Goal: Task Accomplishment & Management: Complete application form

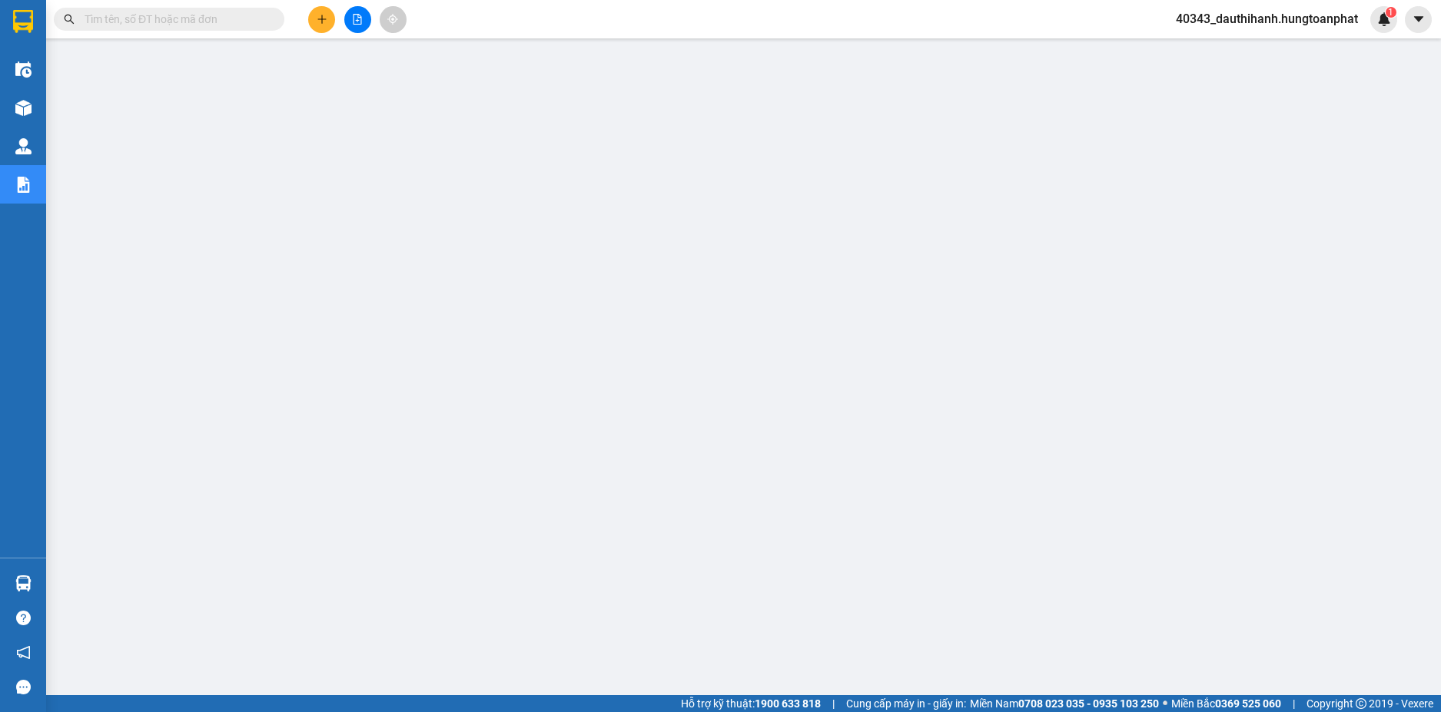
click at [138, 24] on input "text" at bounding box center [175, 19] width 181 height 17
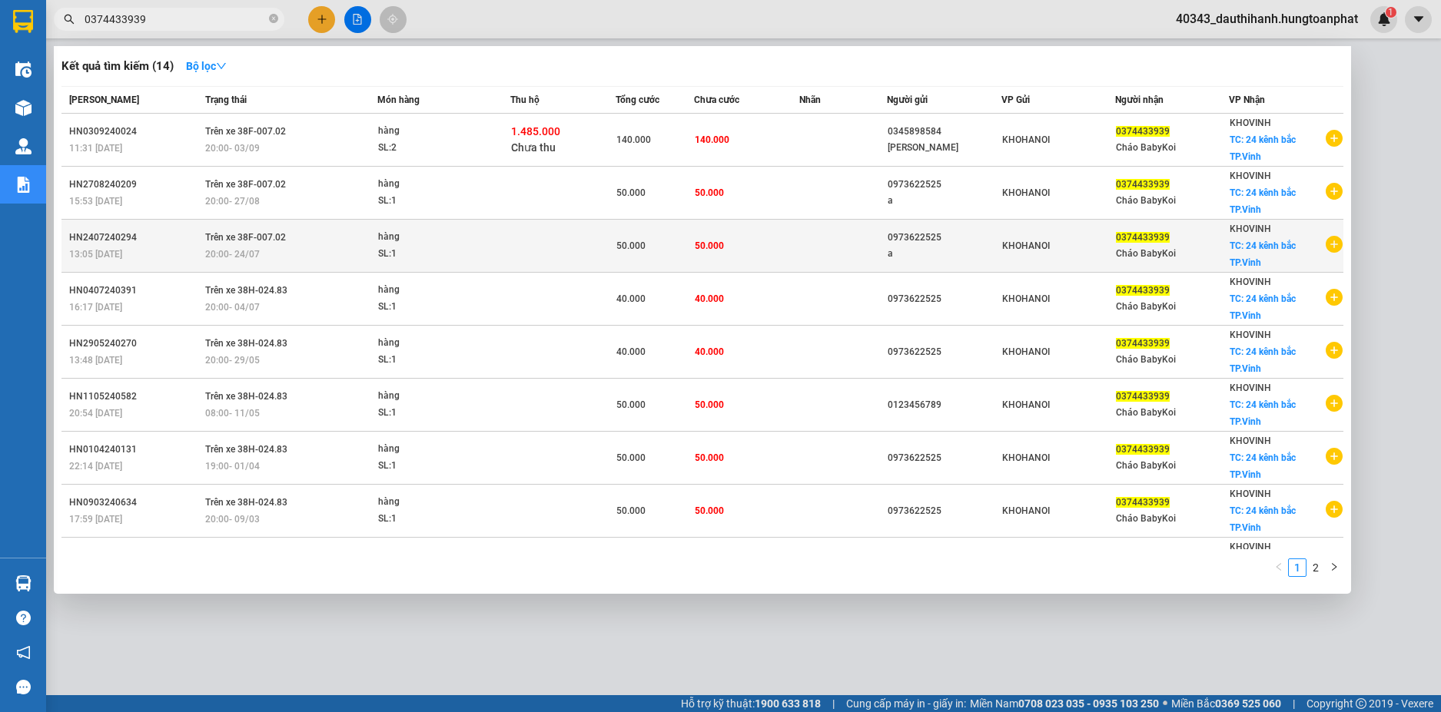
type input "0374433939"
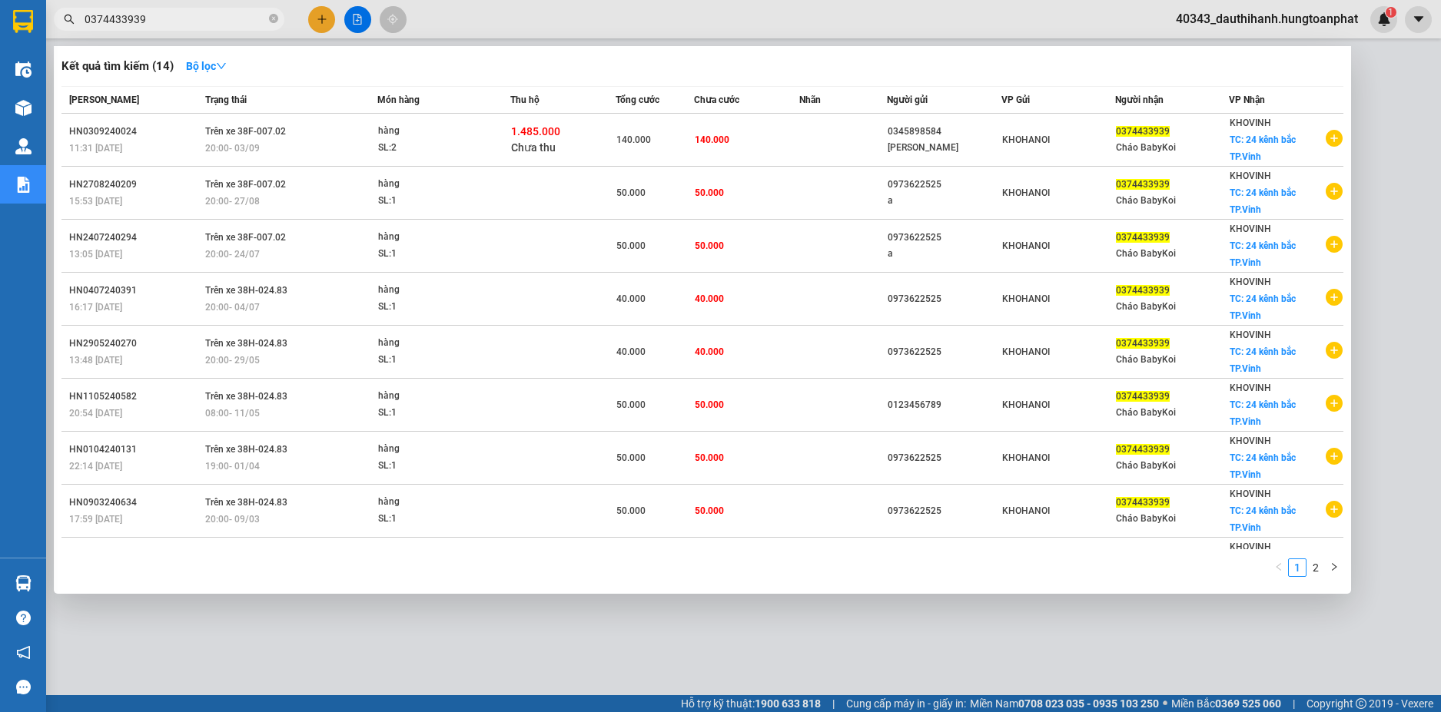
click at [320, 232] on td "Trên xe 38F-007.02 20:00 - 24/07" at bounding box center [288, 246] width 175 height 53
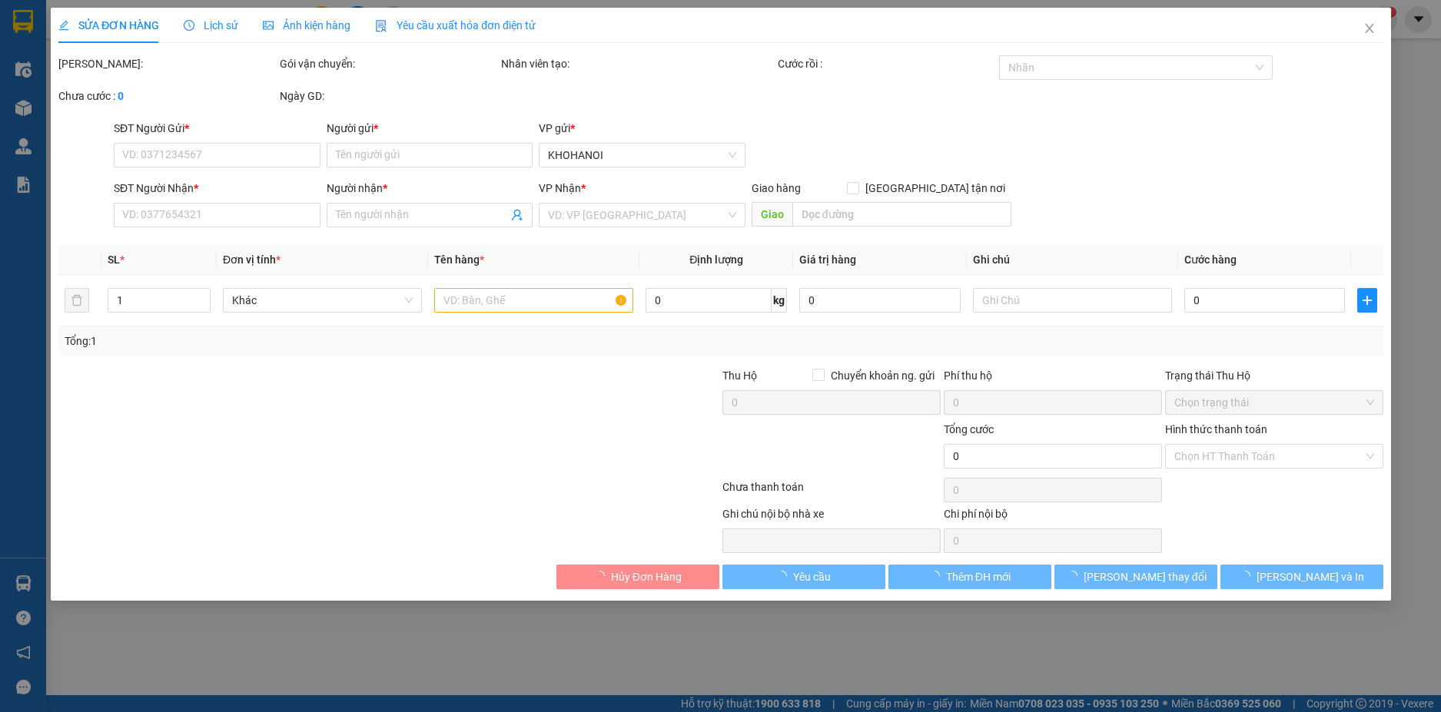
type input "0973622525"
type input "a"
type input "0374433939"
type input "Cháo BabyKoi"
checkbox input "true"
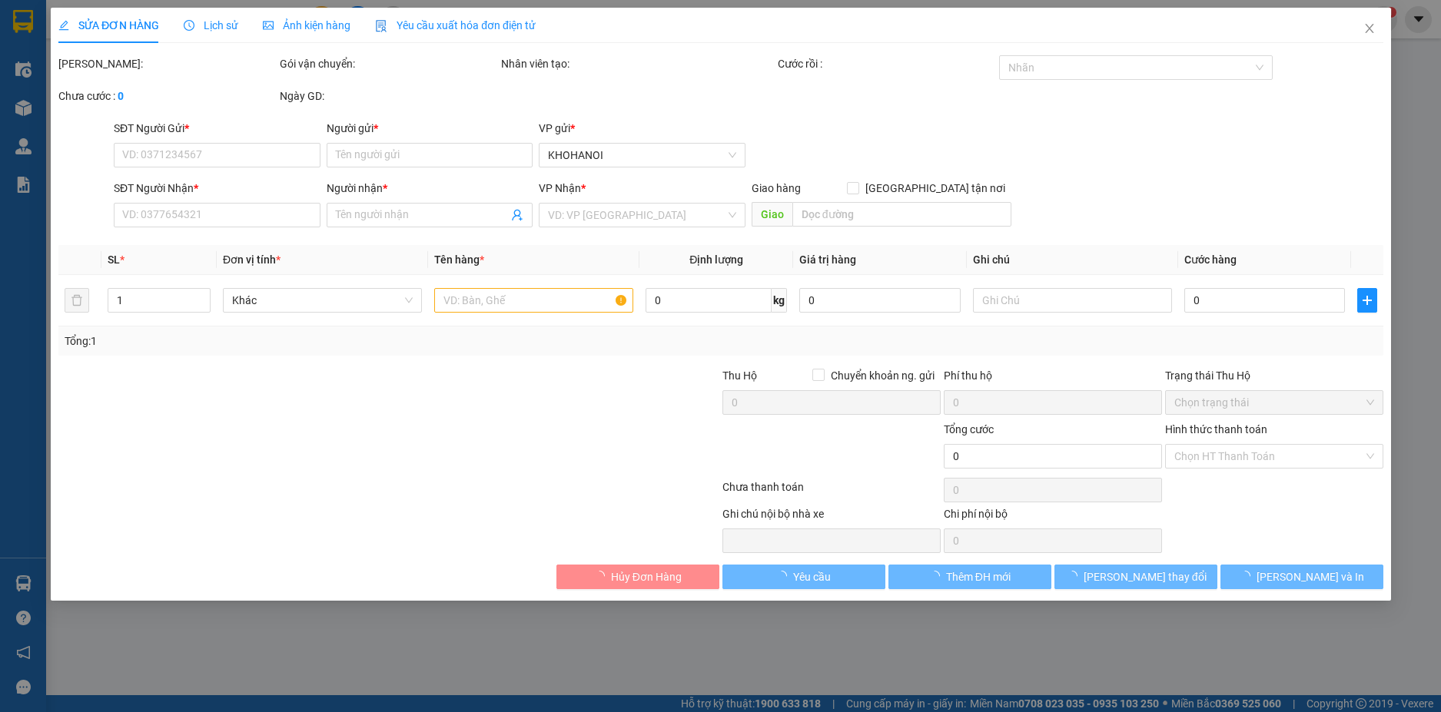
type input "24 kênh bắc TP.Vinh"
type input "50.000"
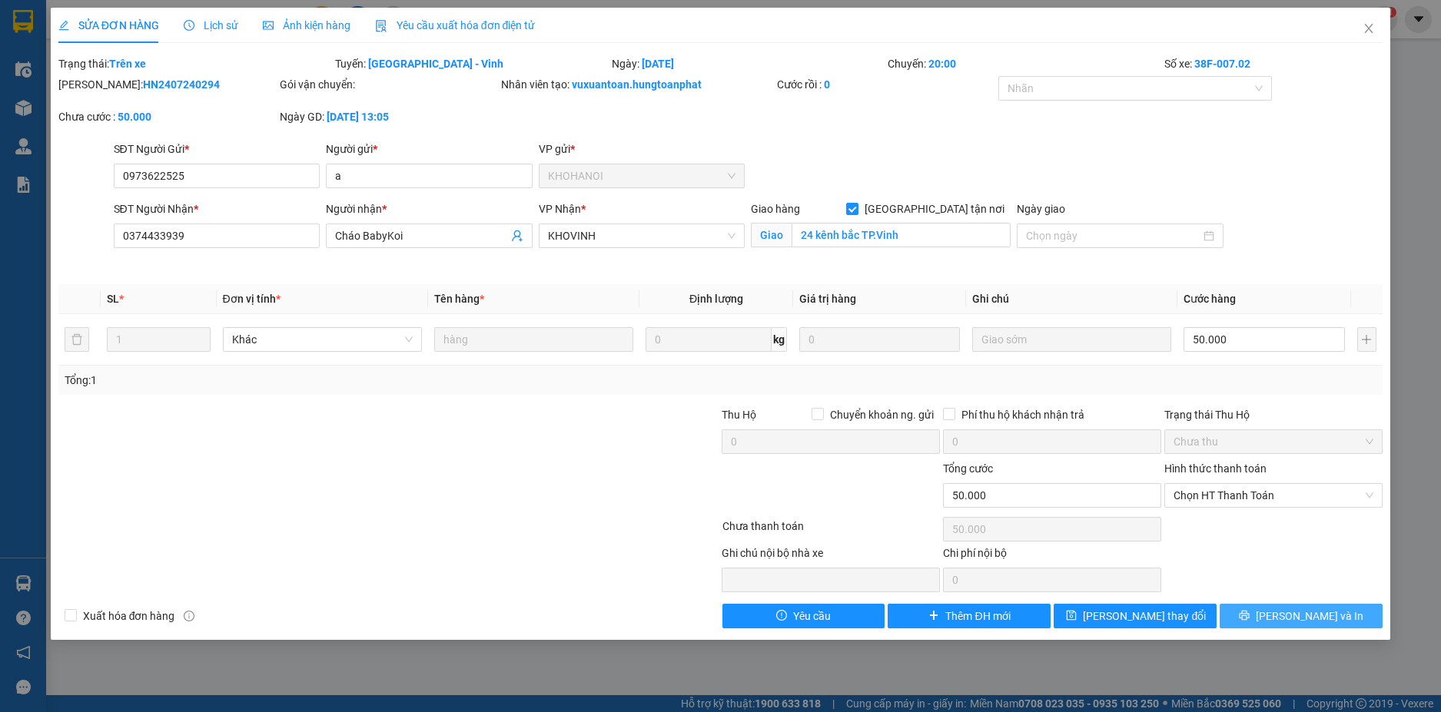
click at [1264, 620] on button "Lưu và In" at bounding box center [1300, 616] width 163 height 25
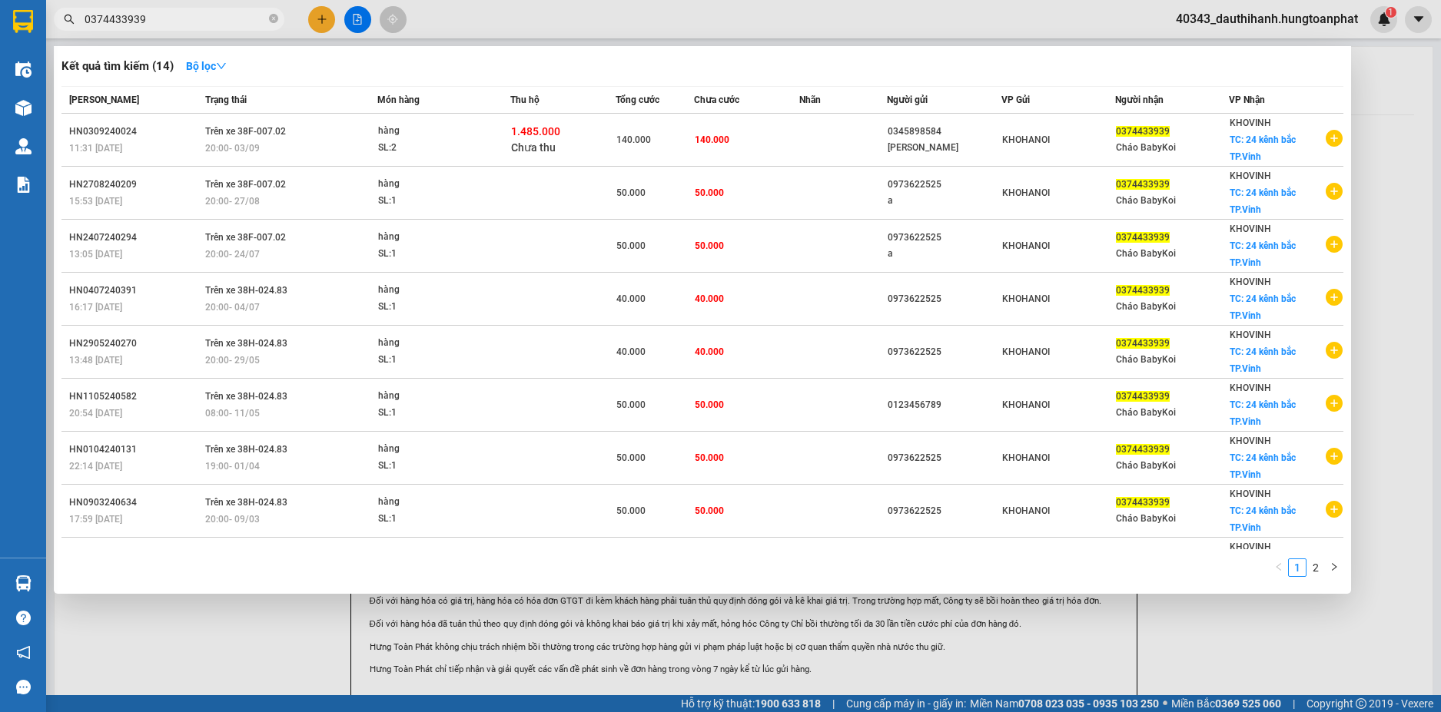
click at [177, 21] on input "0374433939" at bounding box center [175, 19] width 181 height 17
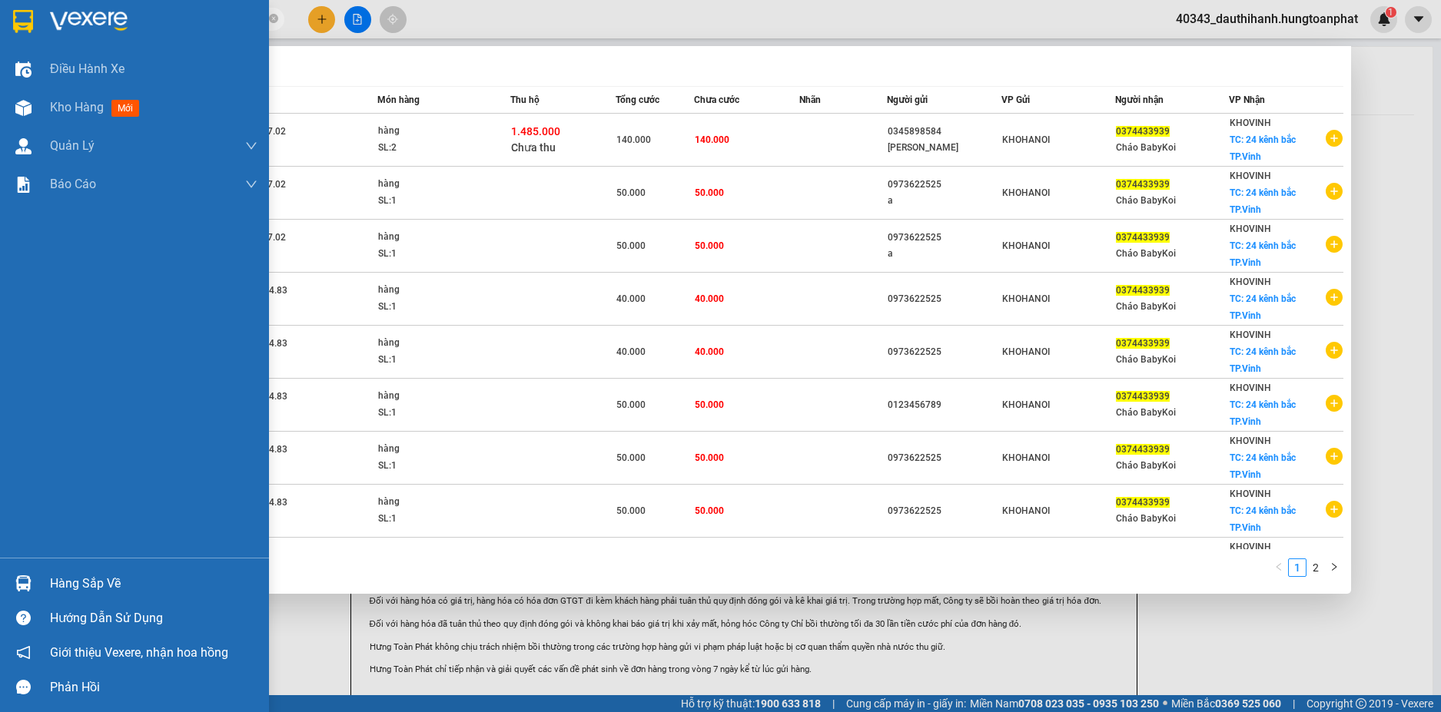
drag, startPoint x: 176, startPoint y: 19, endPoint x: 15, endPoint y: 19, distance: 160.6
click at [15, 19] on section "Kết quả tìm kiếm ( 14 ) Bộ lọc Mã ĐH Trạng thái Món hàng Thu hộ Tổng cước Chưa …" at bounding box center [720, 356] width 1441 height 712
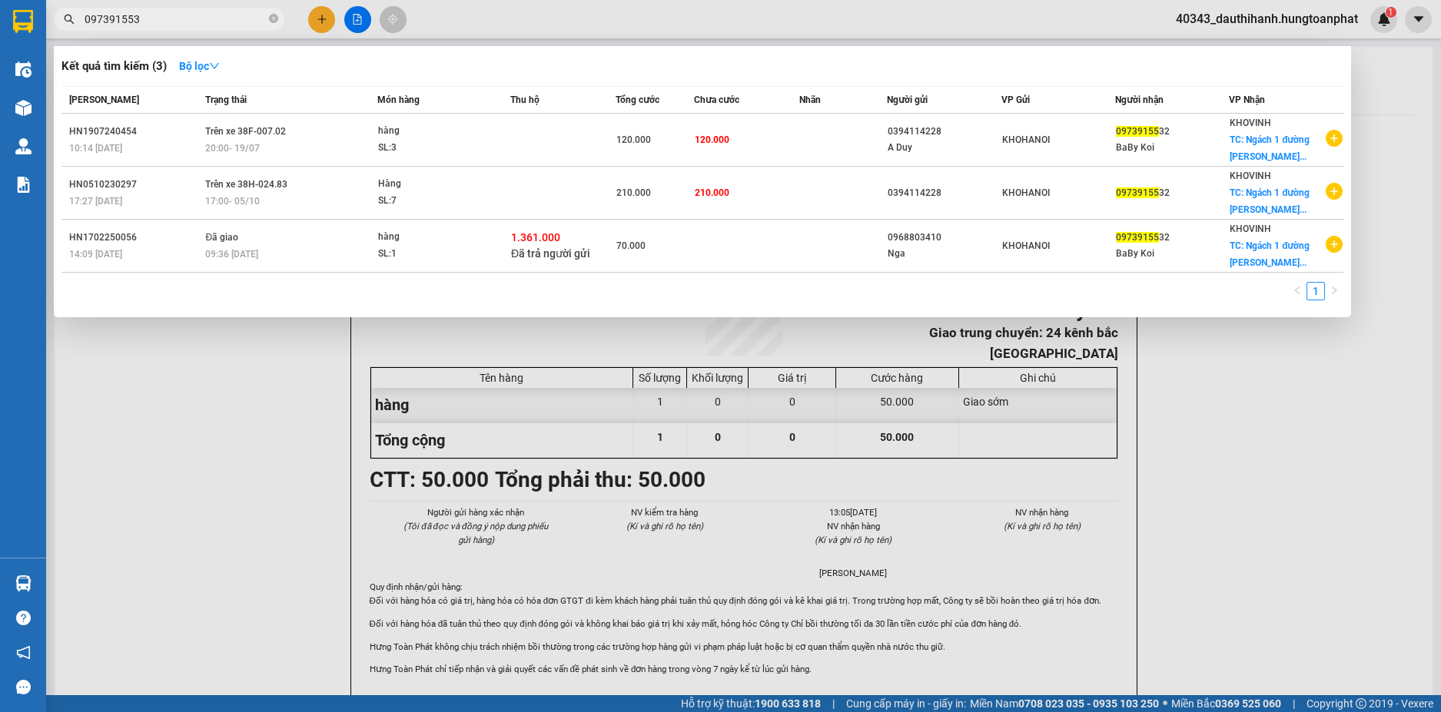
type input "0973915532"
click at [271, 22] on icon "close-circle" at bounding box center [273, 18] width 9 height 9
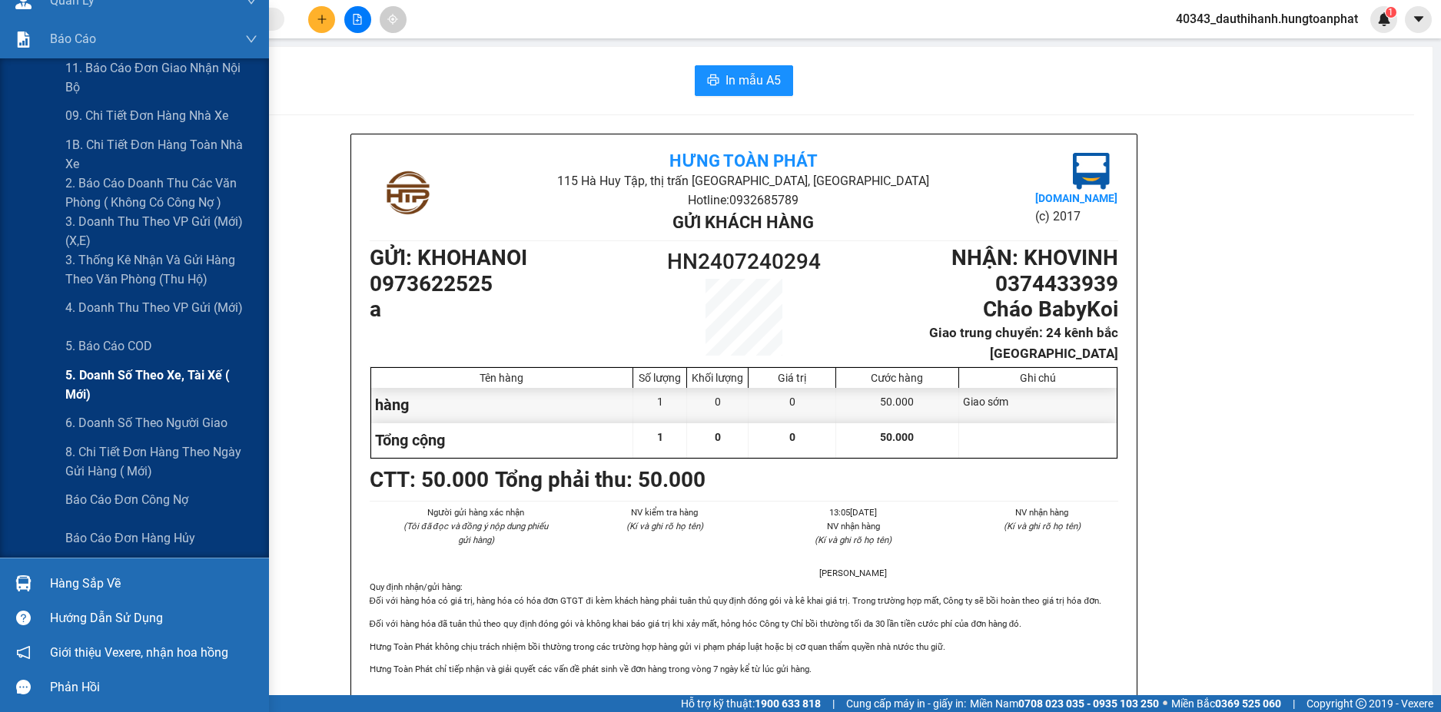
scroll to position [68, 0]
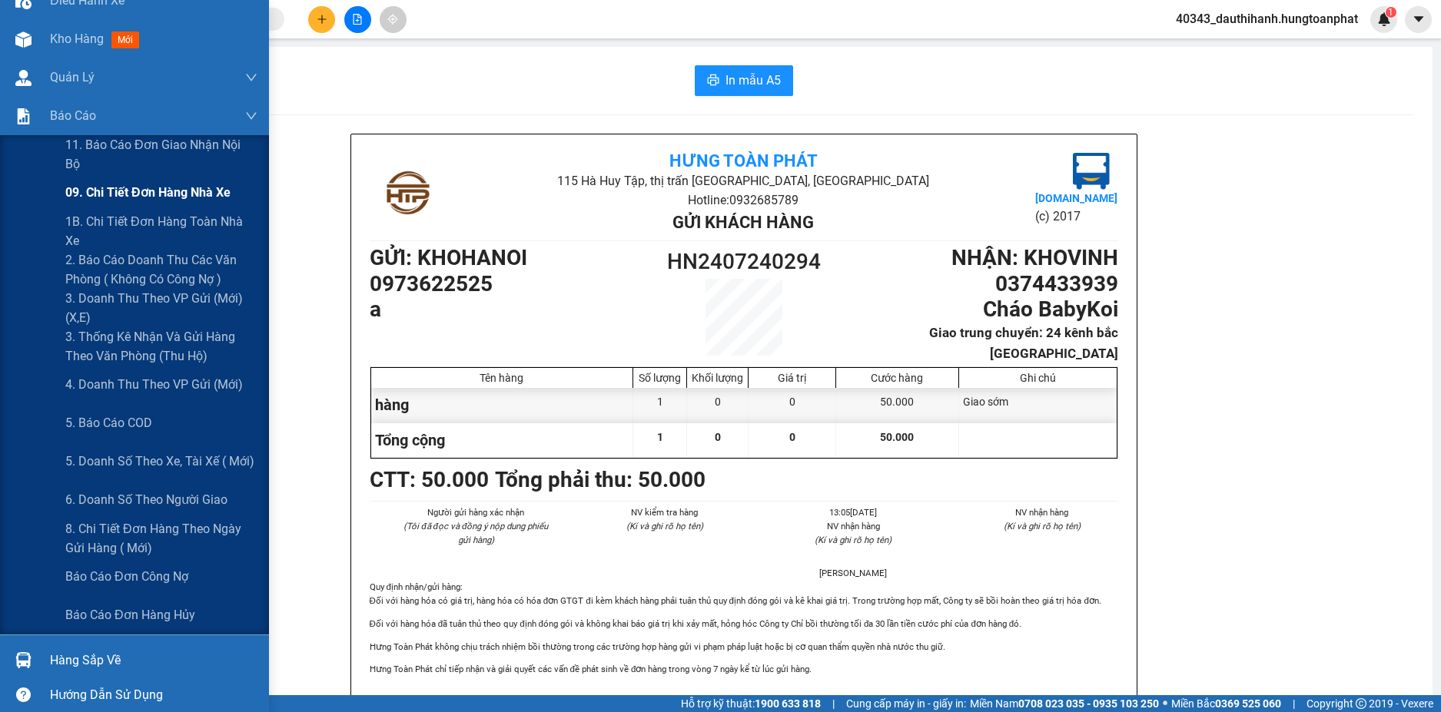
click at [92, 197] on span "09. Chi tiết đơn hàng nhà xe" at bounding box center [147, 192] width 165 height 19
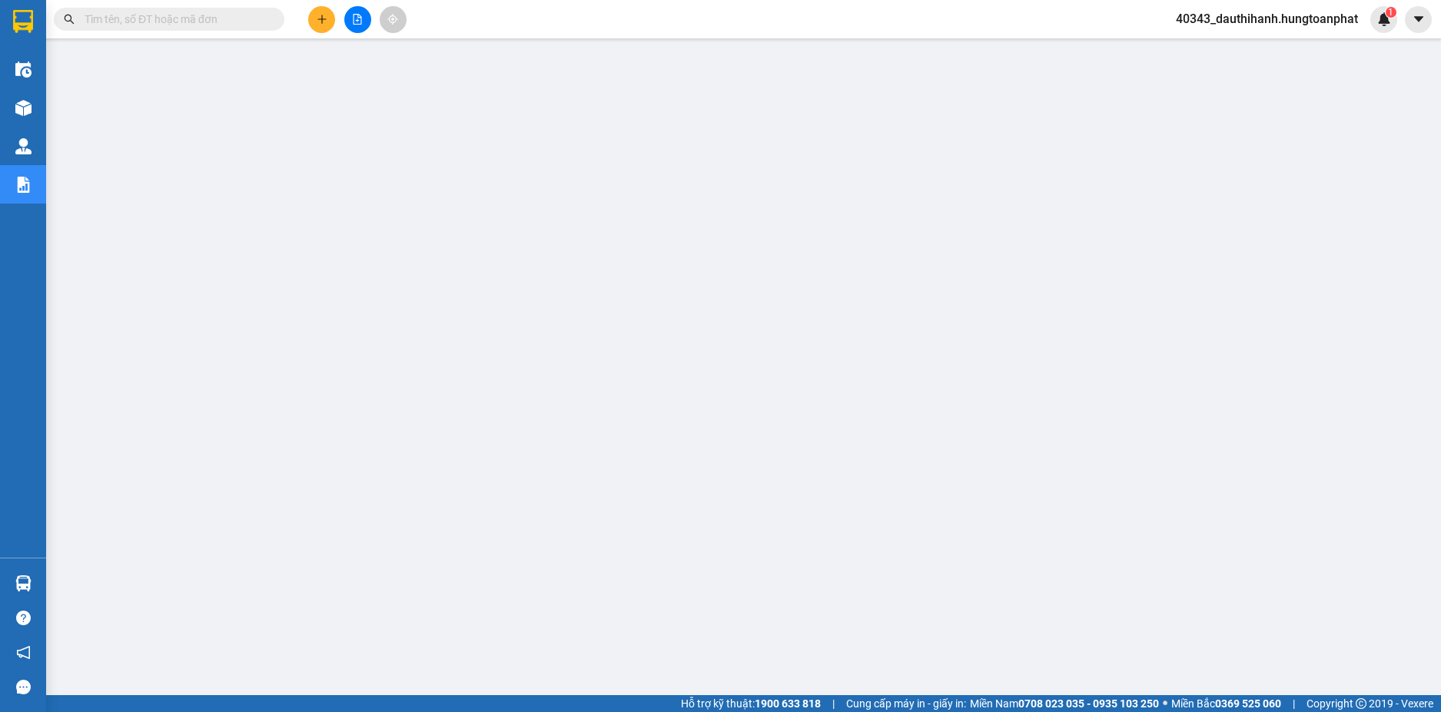
click at [136, 21] on input "text" at bounding box center [175, 19] width 181 height 17
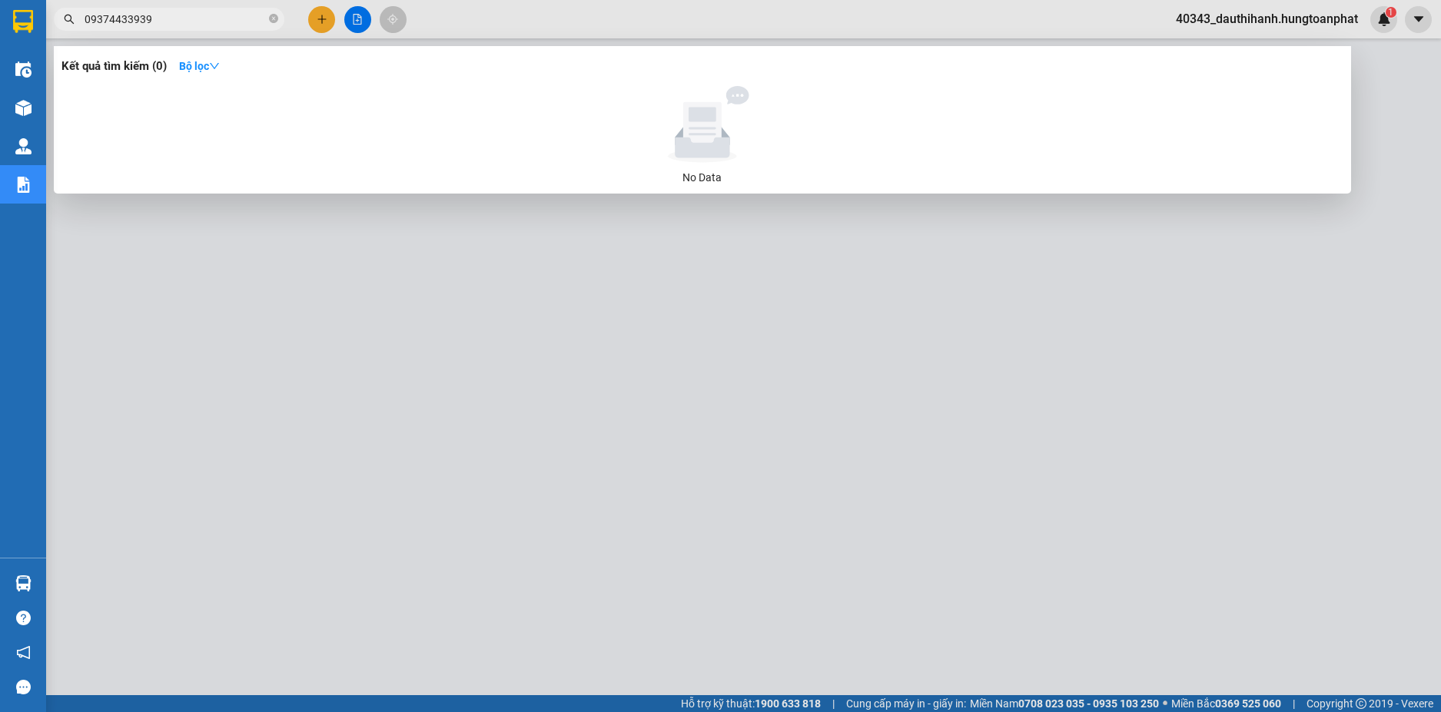
click at [95, 19] on input "09374433939" at bounding box center [175, 19] width 181 height 17
type input "0374433939"
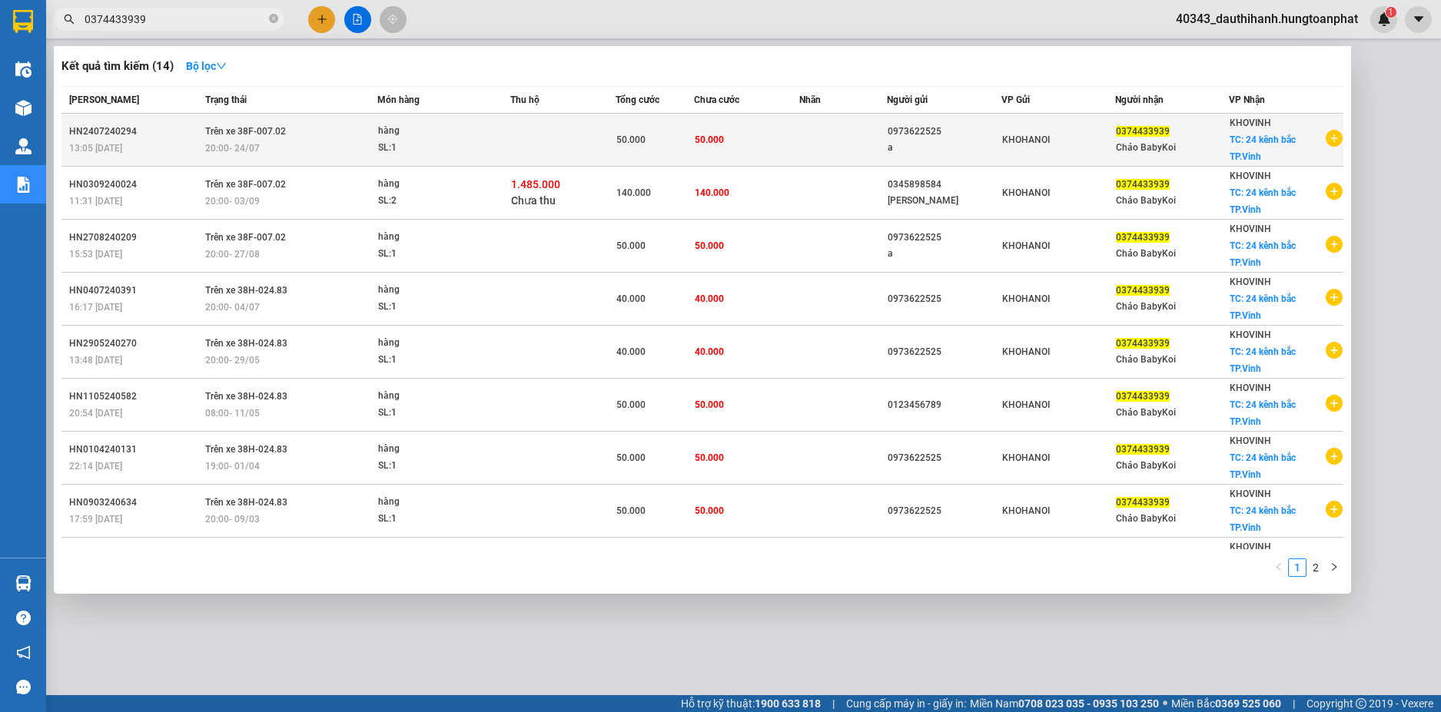
click at [371, 143] on div "20:00 - 24/07" at bounding box center [290, 148] width 171 height 17
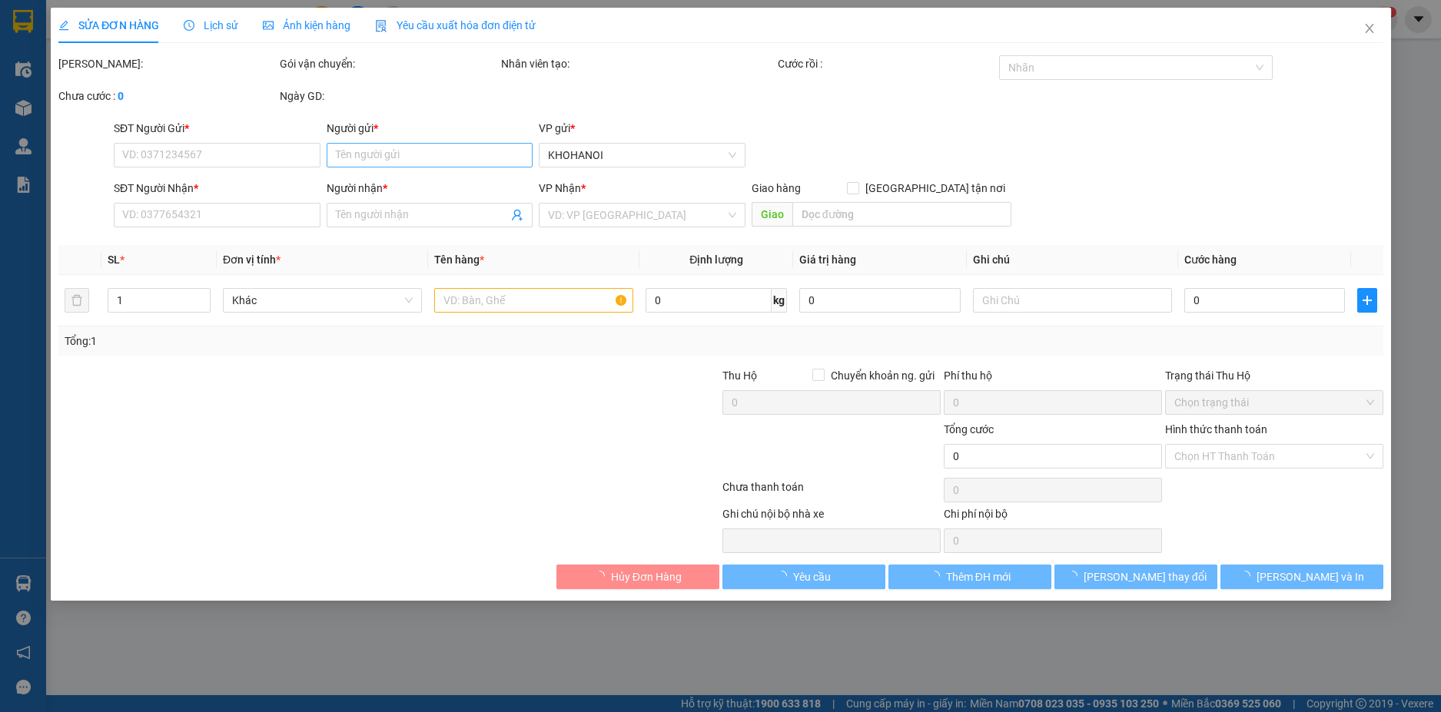
type input "0973622525"
type input "a"
type input "0374433939"
type input "Cháo BabyKoi"
checkbox input "true"
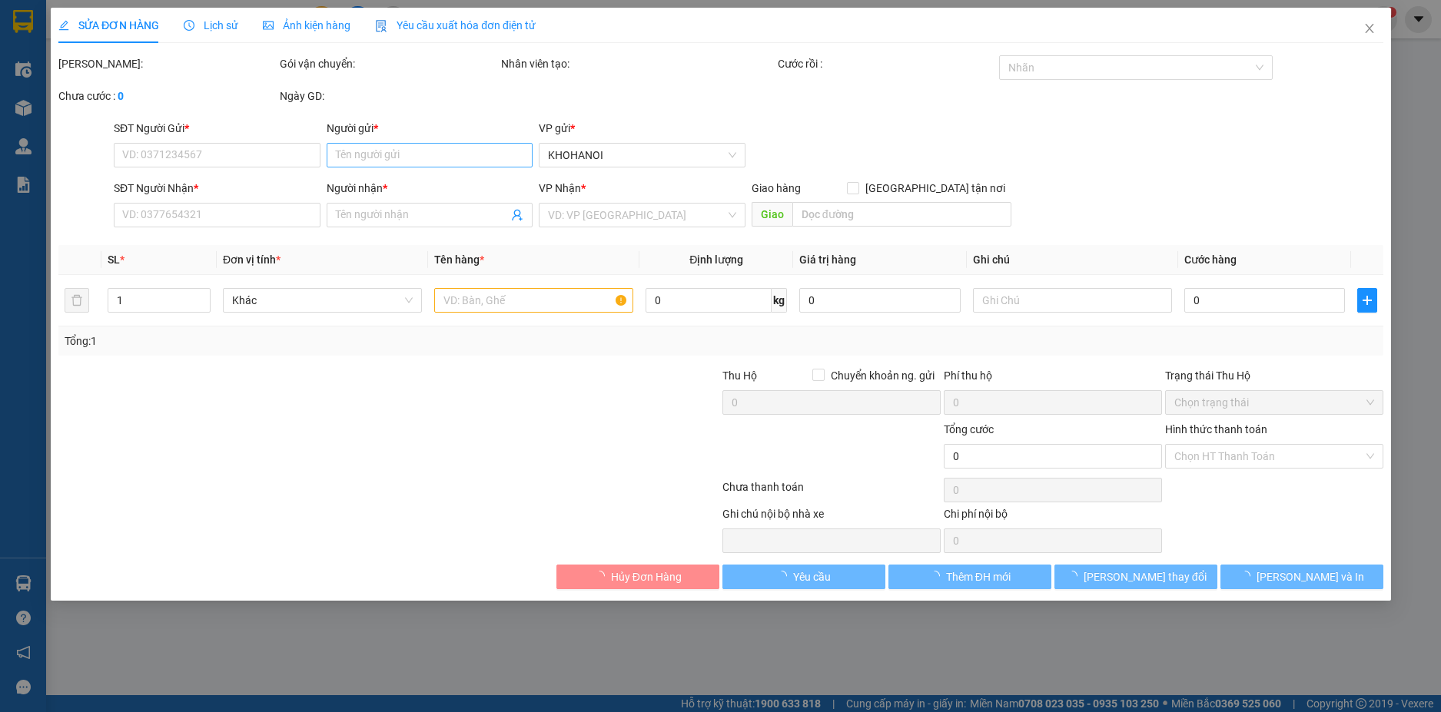
type input "24 kênh bắc TP.Vinh"
type input "50.000"
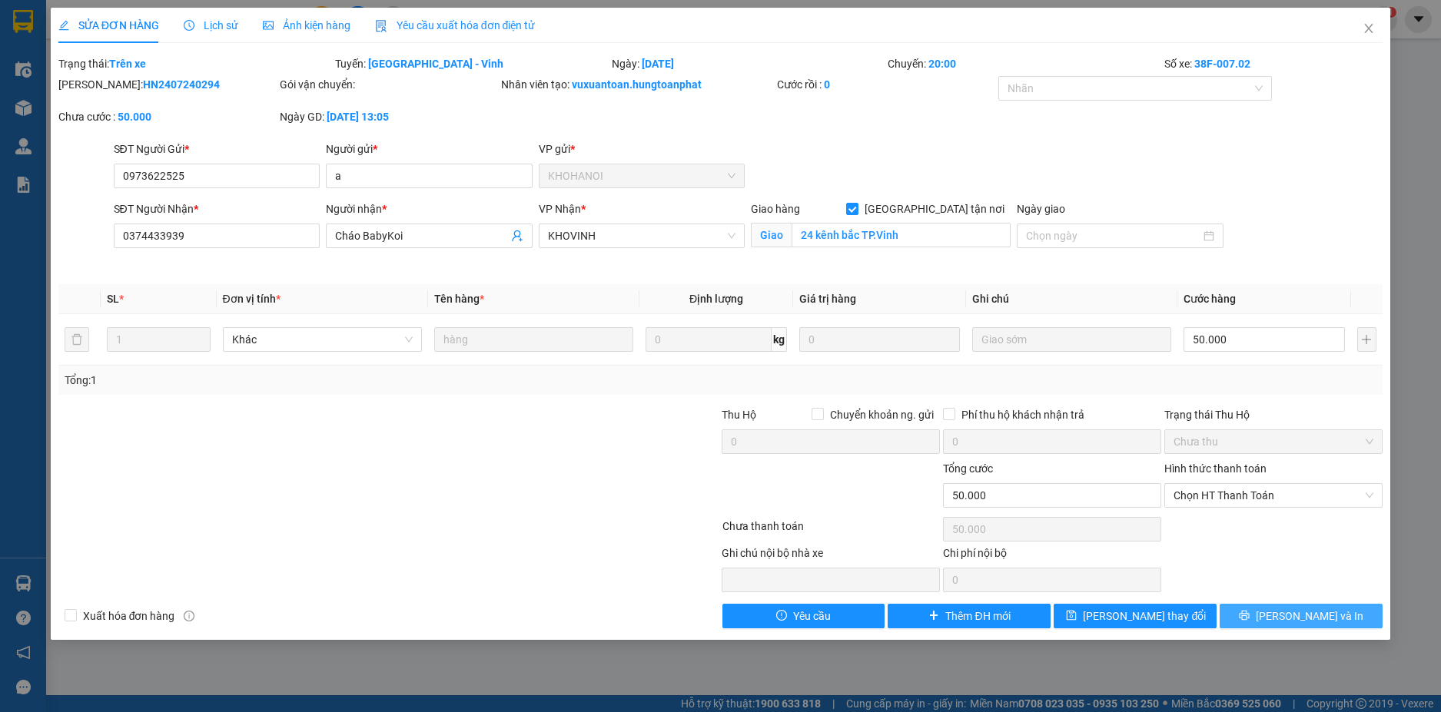
click at [1301, 622] on span "Lưu và In" at bounding box center [1309, 616] width 108 height 17
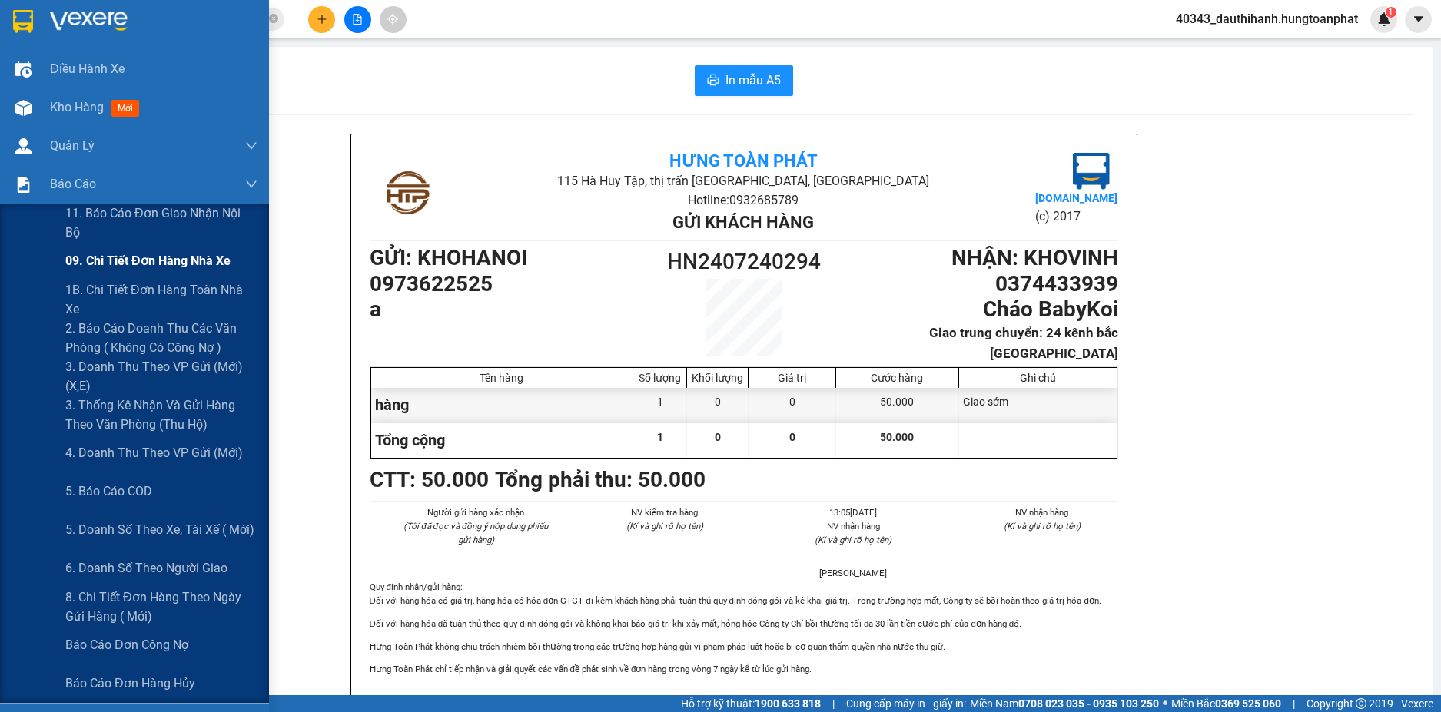
click at [107, 258] on span "09. Chi tiết đơn hàng nhà xe" at bounding box center [147, 260] width 165 height 19
